Goal: Task Accomplishment & Management: Use online tool/utility

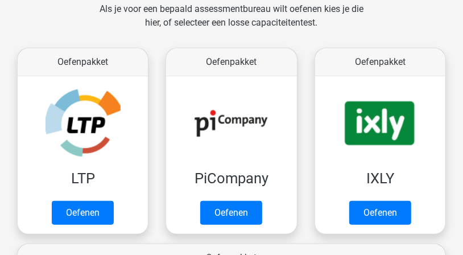
scroll to position [195, 0]
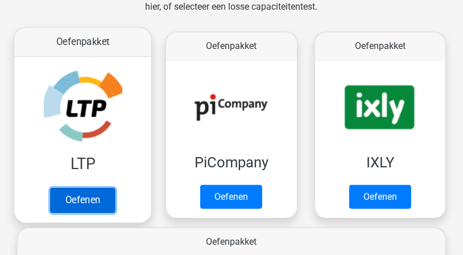
click at [110, 196] on link "Oefenen" at bounding box center [82, 200] width 65 height 25
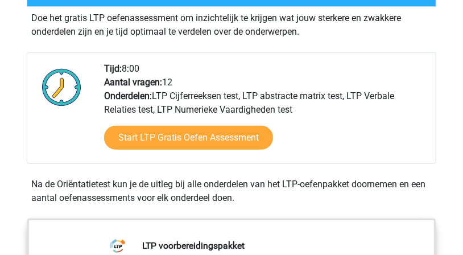
scroll to position [228, 0]
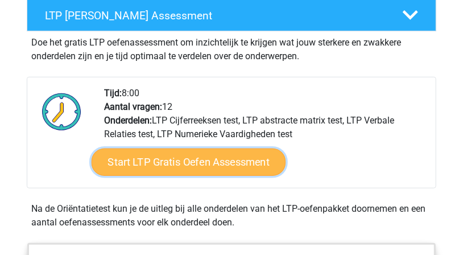
click at [153, 159] on link "Start LTP Gratis Oefen Assessment" at bounding box center [189, 162] width 195 height 27
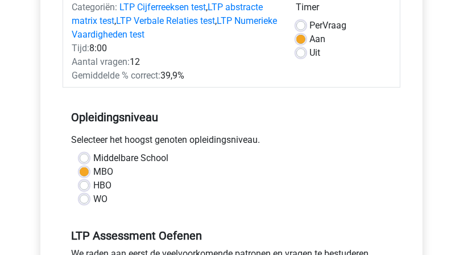
scroll to position [162, 0]
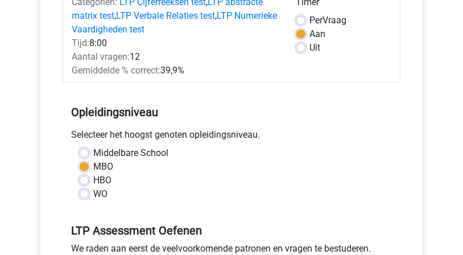
click at [93, 182] on label "HBO" at bounding box center [102, 181] width 18 height 14
click at [83, 182] on input "HBO" at bounding box center [84, 179] width 9 height 11
radio input "true"
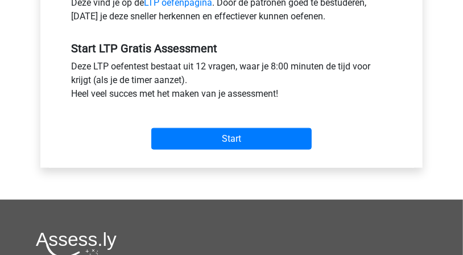
scroll to position [422, 0]
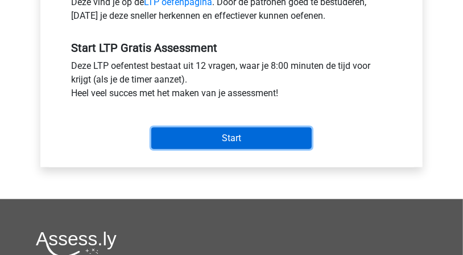
click at [237, 134] on input "Start" at bounding box center [231, 139] width 161 height 22
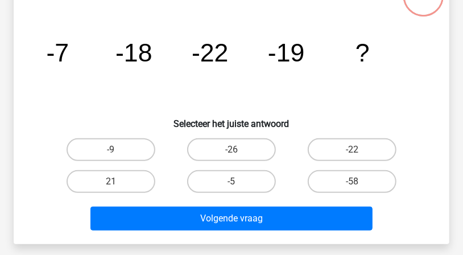
scroll to position [65, 0]
